Goal: Information Seeking & Learning: Understand process/instructions

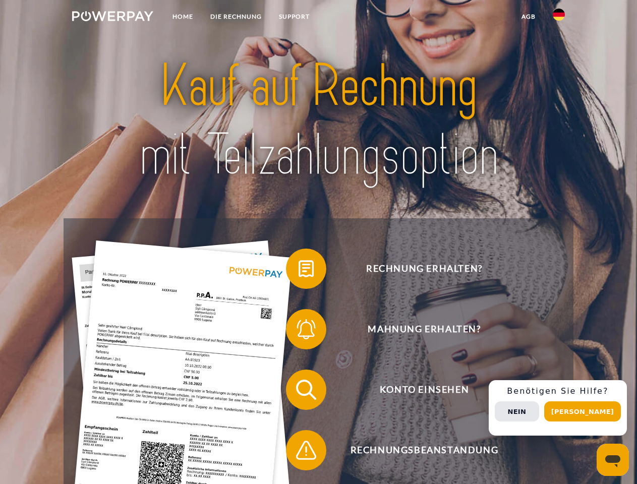
click at [112, 18] on img at bounding box center [112, 16] width 81 height 10
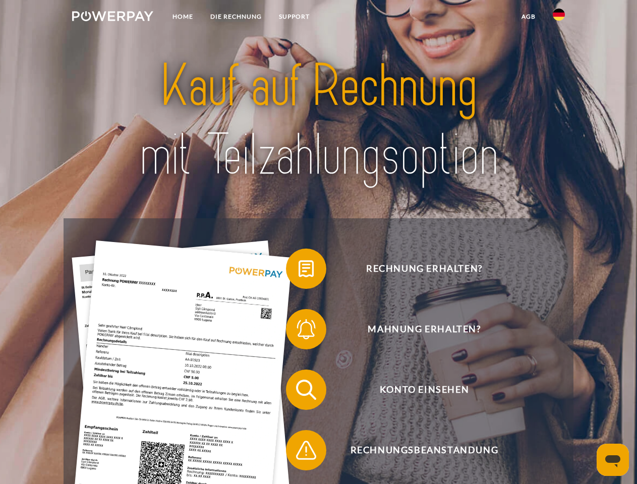
click at [558, 18] on img at bounding box center [558, 15] width 12 height 12
click at [528, 17] on link "agb" at bounding box center [528, 17] width 31 height 18
click at [298, 271] on span at bounding box center [291, 268] width 50 height 50
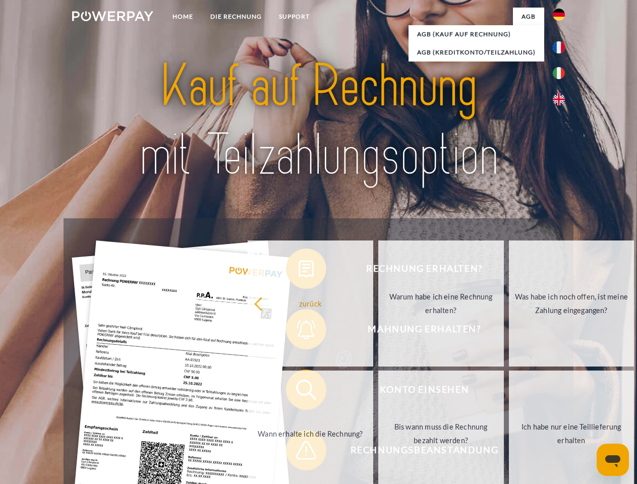
click at [298, 331] on div "Rechnung erhalten? Mahnung erhalten? Konto einsehen" at bounding box center [317, 419] width 509 height 403
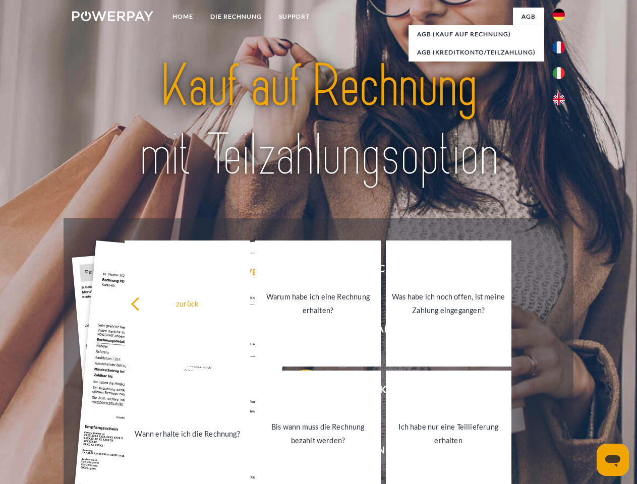
click at [298, 392] on link "Bis wann muss die Rechnung bezahlt werden?" at bounding box center [317, 433] width 125 height 126
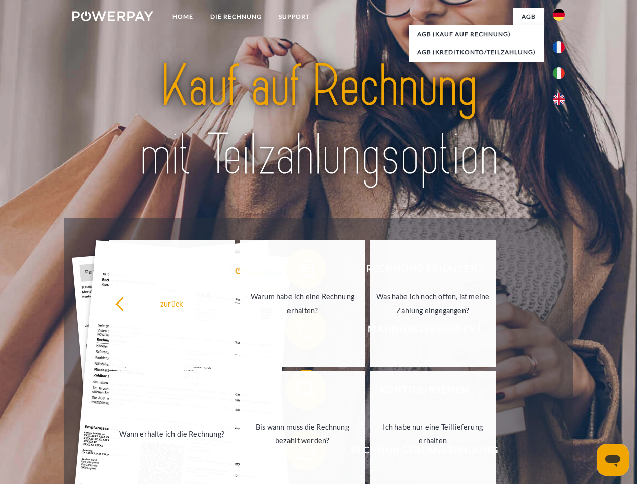
click at [298, 452] on div "Rechnung erhalten? Mahnung erhalten? Konto einsehen" at bounding box center [317, 419] width 509 height 403
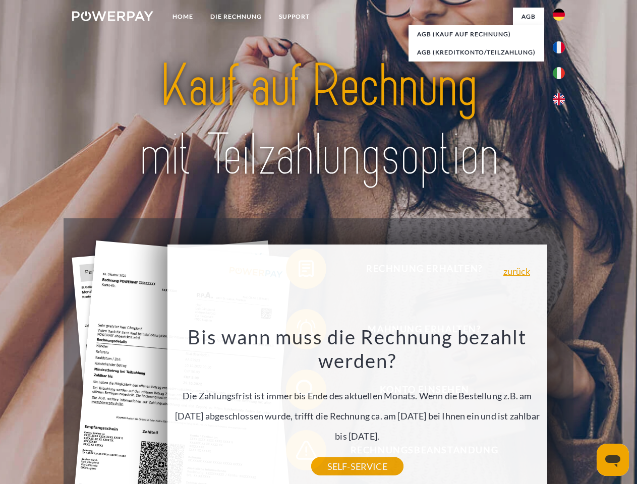
click at [561, 408] on div "Rechnung erhalten? Mahnung erhalten? Konto einsehen" at bounding box center [317, 419] width 509 height 403
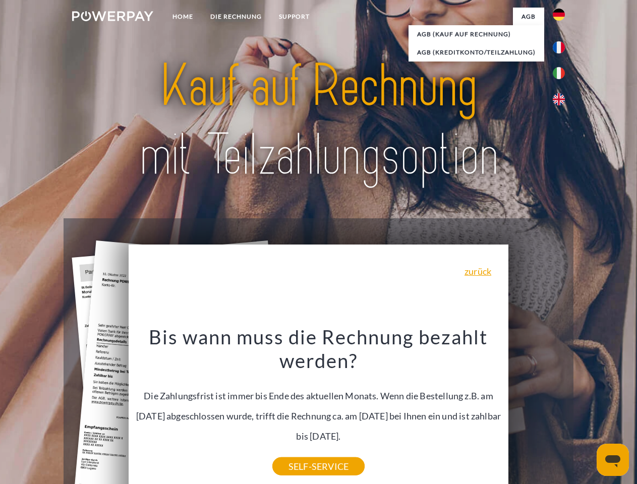
click at [536, 410] on span "Konto einsehen" at bounding box center [423, 389] width 247 height 40
click at [586, 411] on header "Home DIE RECHNUNG SUPPORT" at bounding box center [318, 348] width 637 height 696
